Goal: Navigation & Orientation: Understand site structure

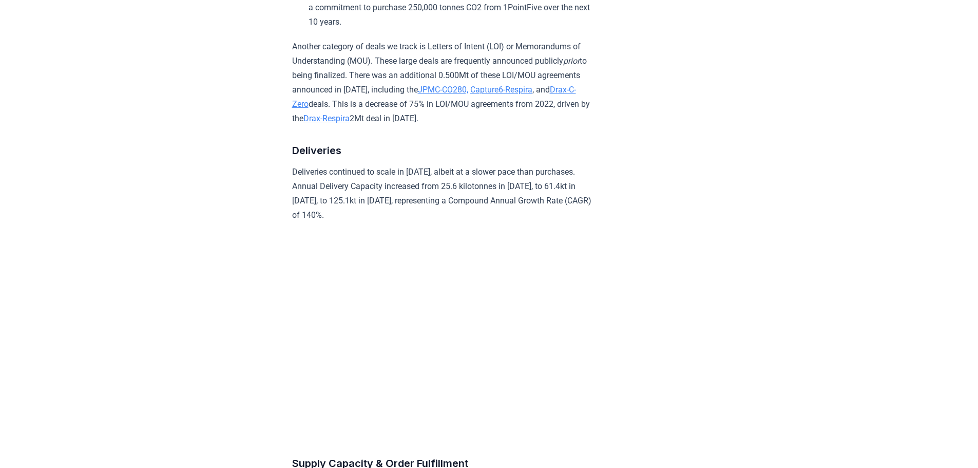
scroll to position [1492, 0]
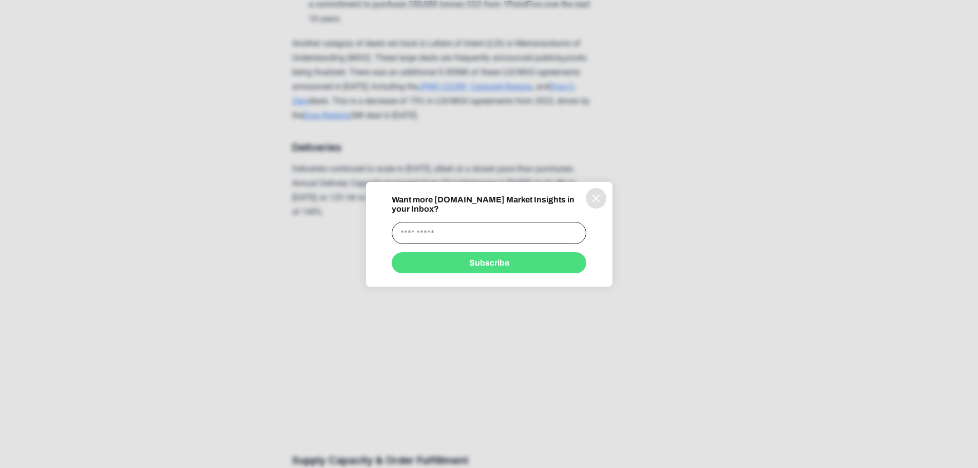
click at [594, 199] on icon "information" at bounding box center [596, 198] width 12 height 12
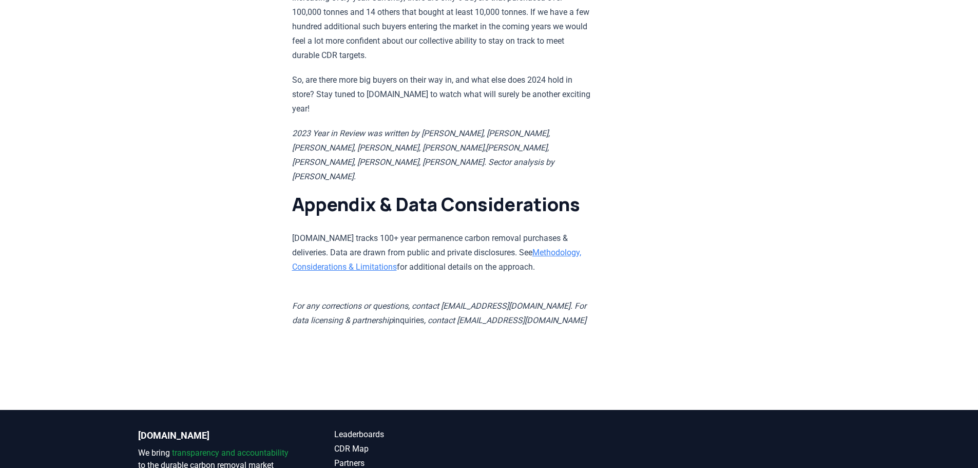
scroll to position [9787, 0]
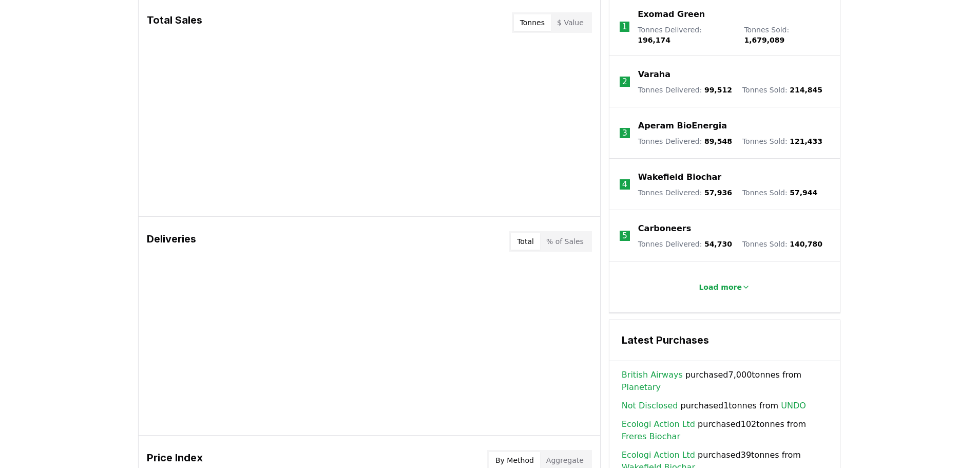
scroll to position [514, 0]
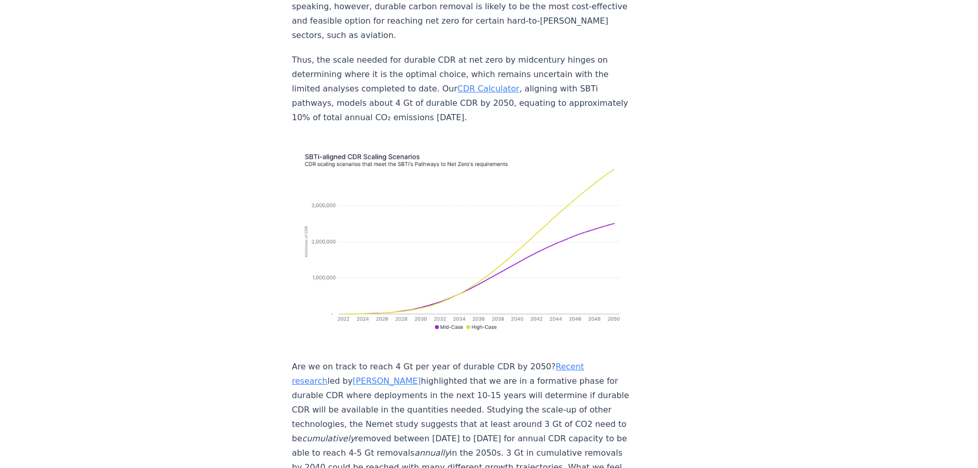
scroll to position [9374, 0]
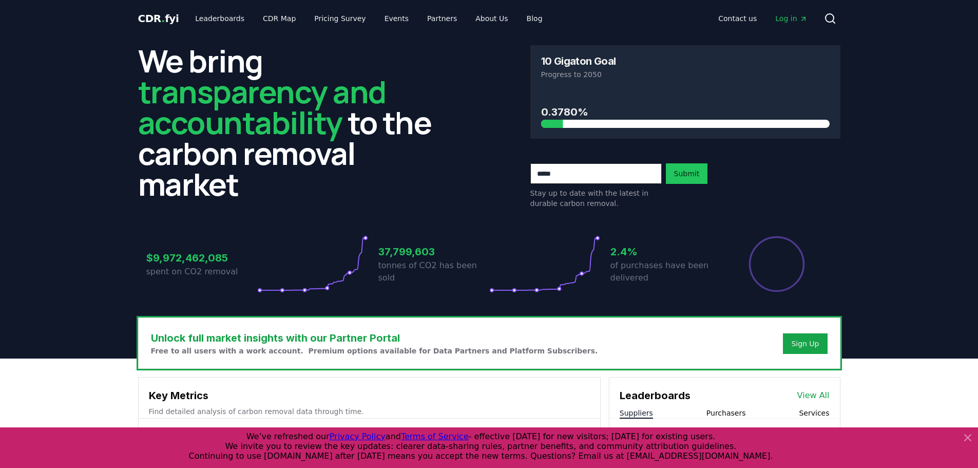
click at [967, 440] on icon at bounding box center [968, 437] width 12 height 12
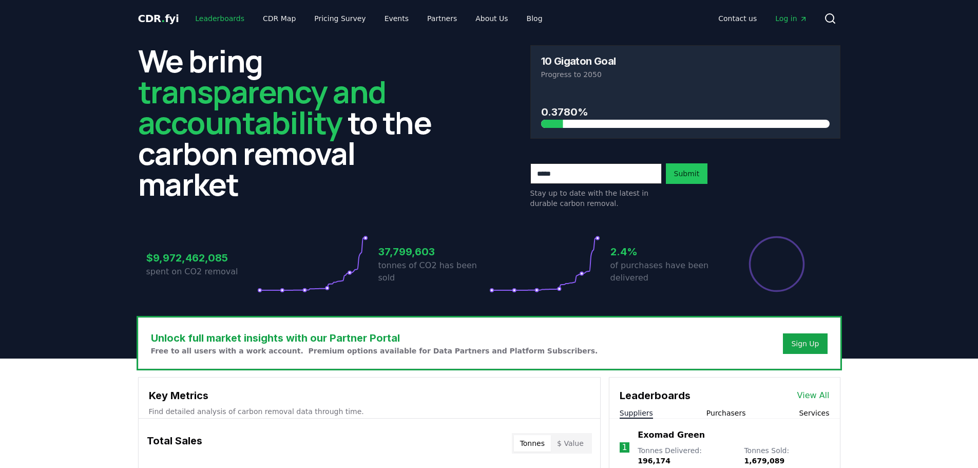
click at [218, 16] on link "Leaderboards" at bounding box center [220, 18] width 66 height 18
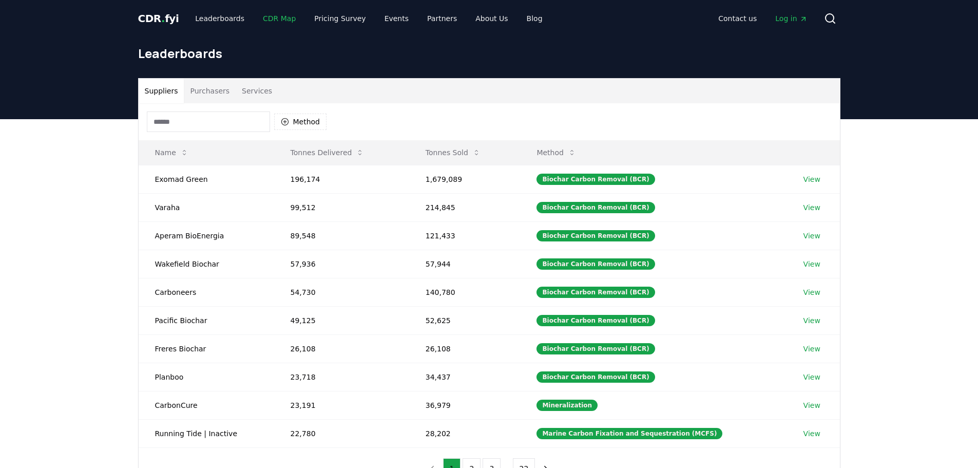
click at [268, 16] on link "CDR Map" at bounding box center [279, 18] width 49 height 18
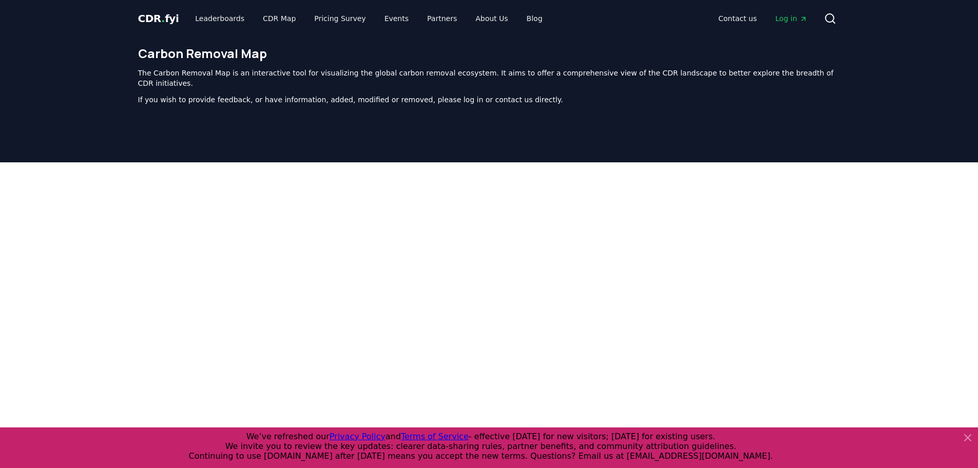
scroll to position [316, 0]
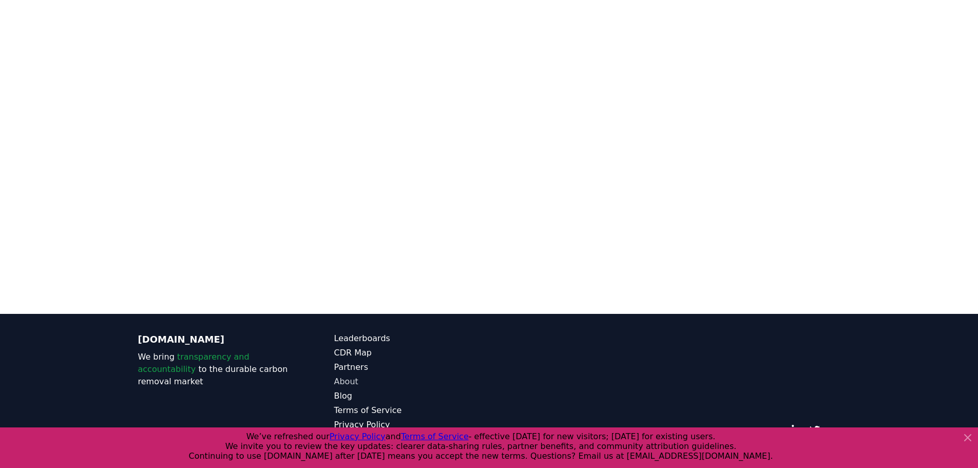
click at [357, 375] on link "About" at bounding box center [411, 381] width 155 height 12
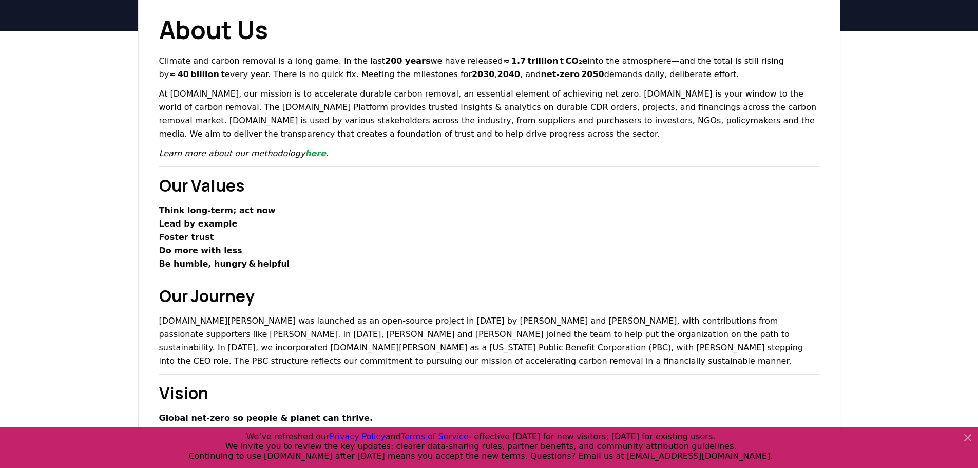
scroll to position [31, 0]
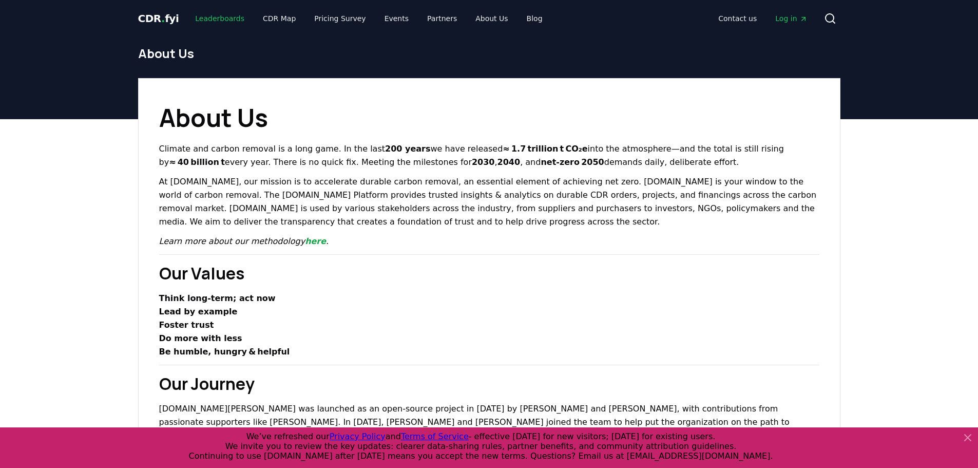
click at [215, 20] on link "Leaderboards" at bounding box center [220, 18] width 66 height 18
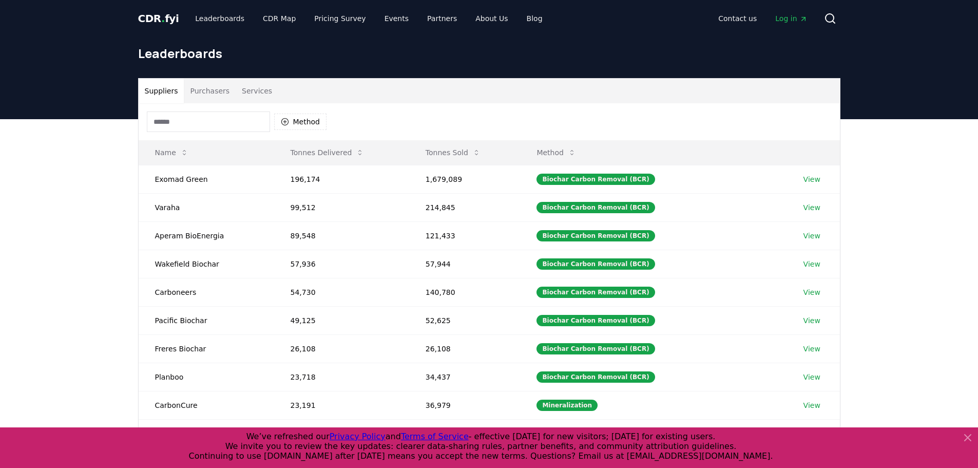
click at [156, 17] on span "CDR . fyi" at bounding box center [158, 18] width 41 height 12
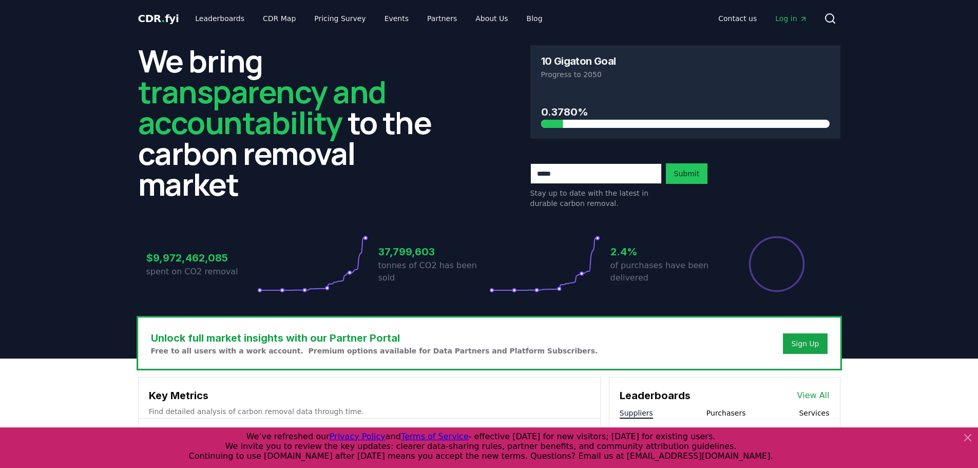
click at [54, 158] on header "We bring transparency and accountability to the carbon removal market 10 Gigato…" at bounding box center [489, 198] width 978 height 322
